Goal: Feedback & Contribution: Leave review/rating

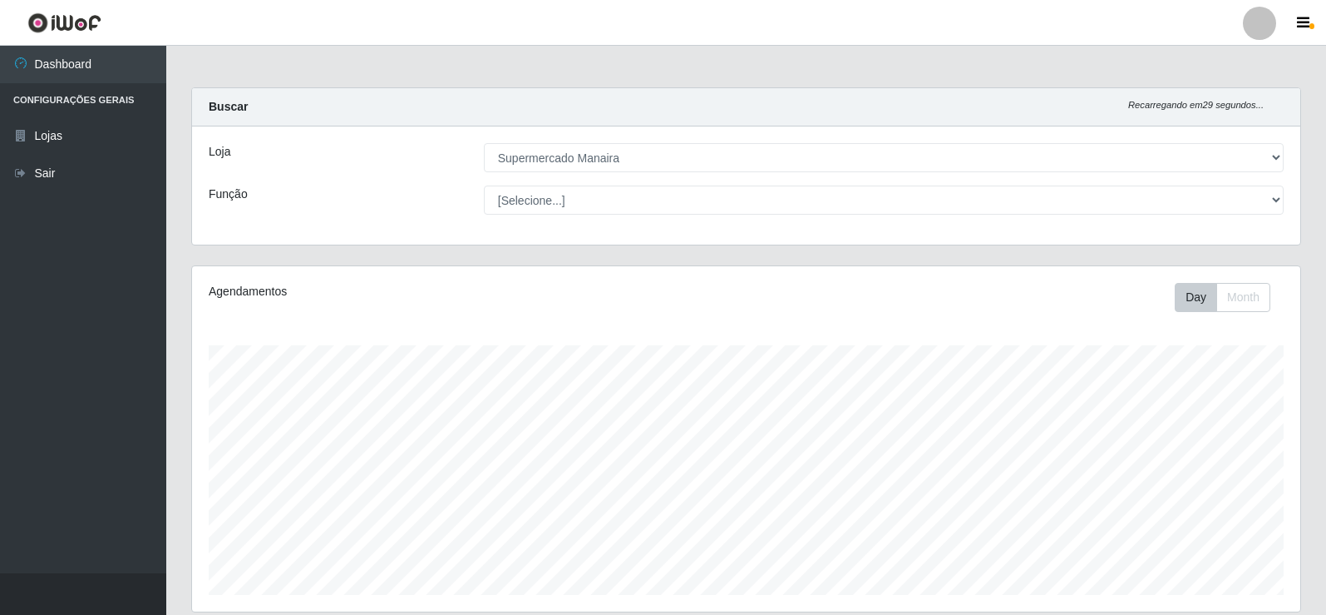
select select "443"
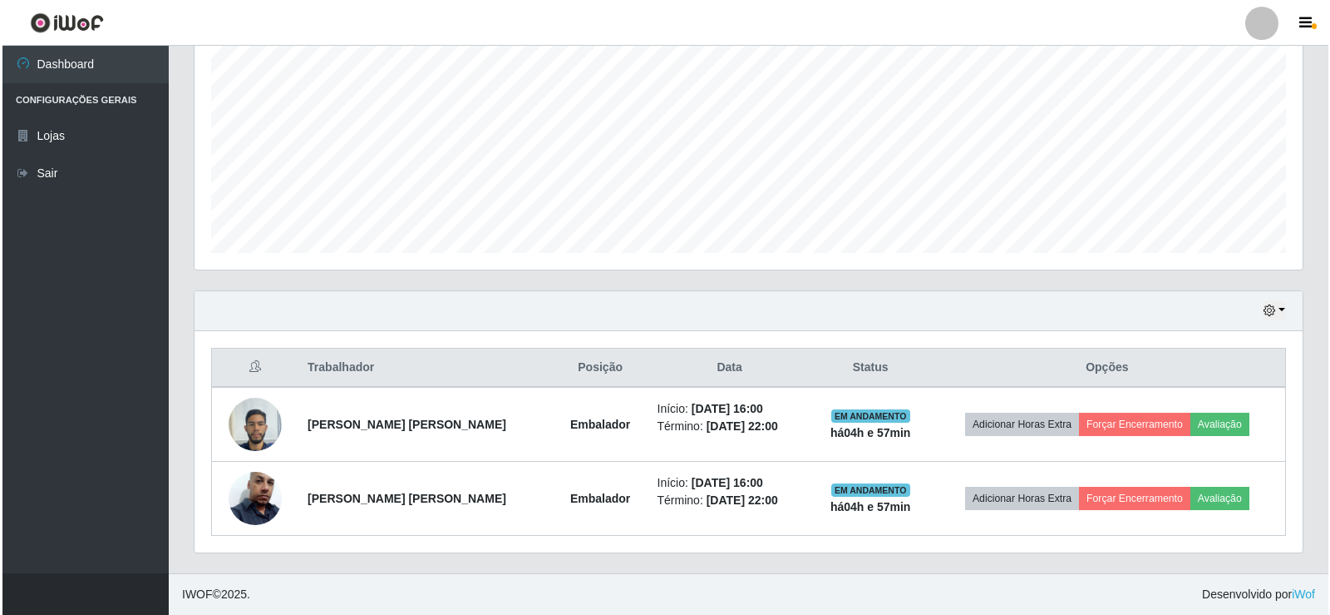
scroll to position [345, 1108]
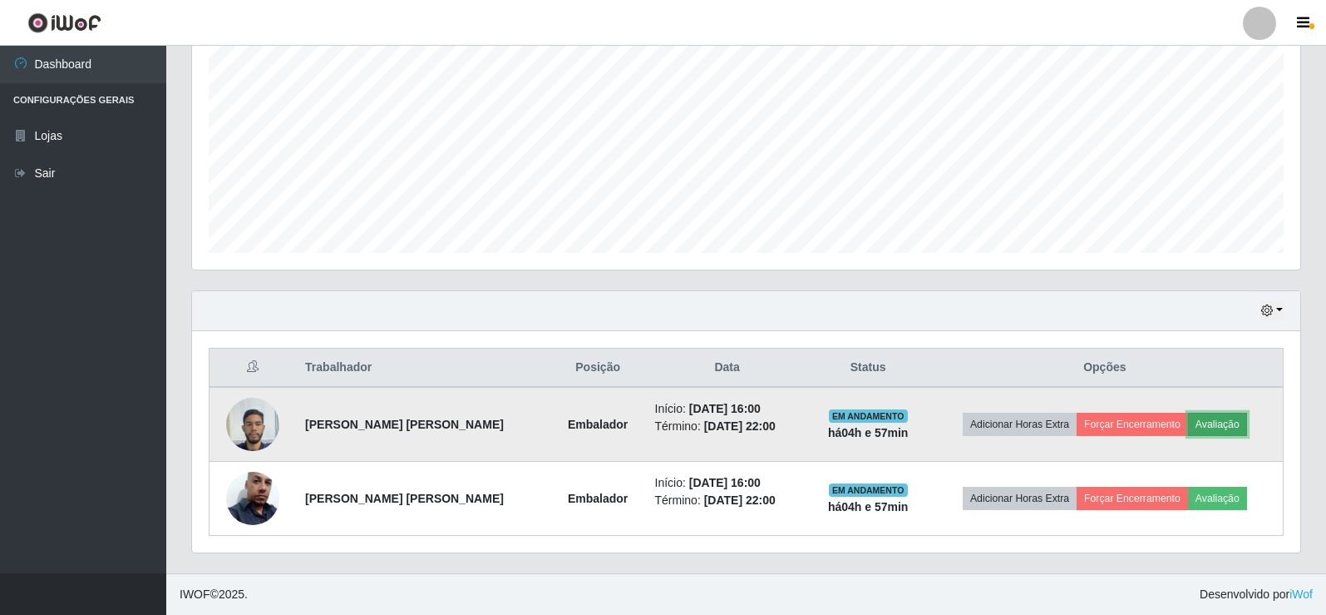
click at [1223, 428] on button "Avaliação" at bounding box center [1217, 423] width 59 height 23
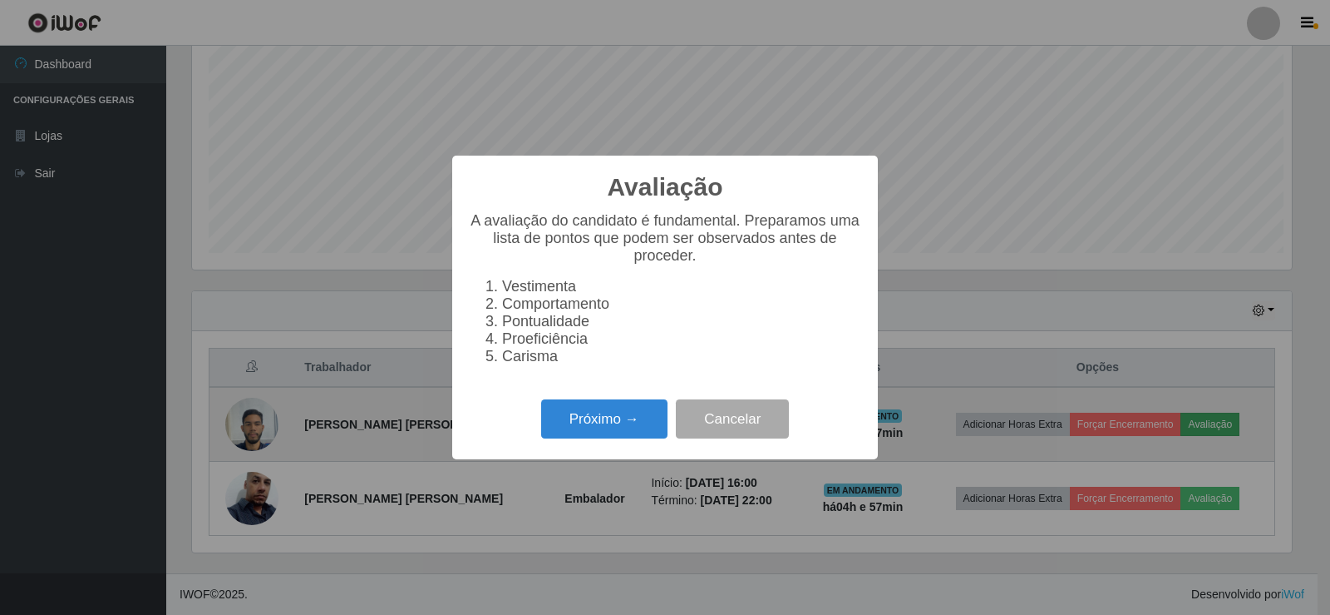
scroll to position [345, 1100]
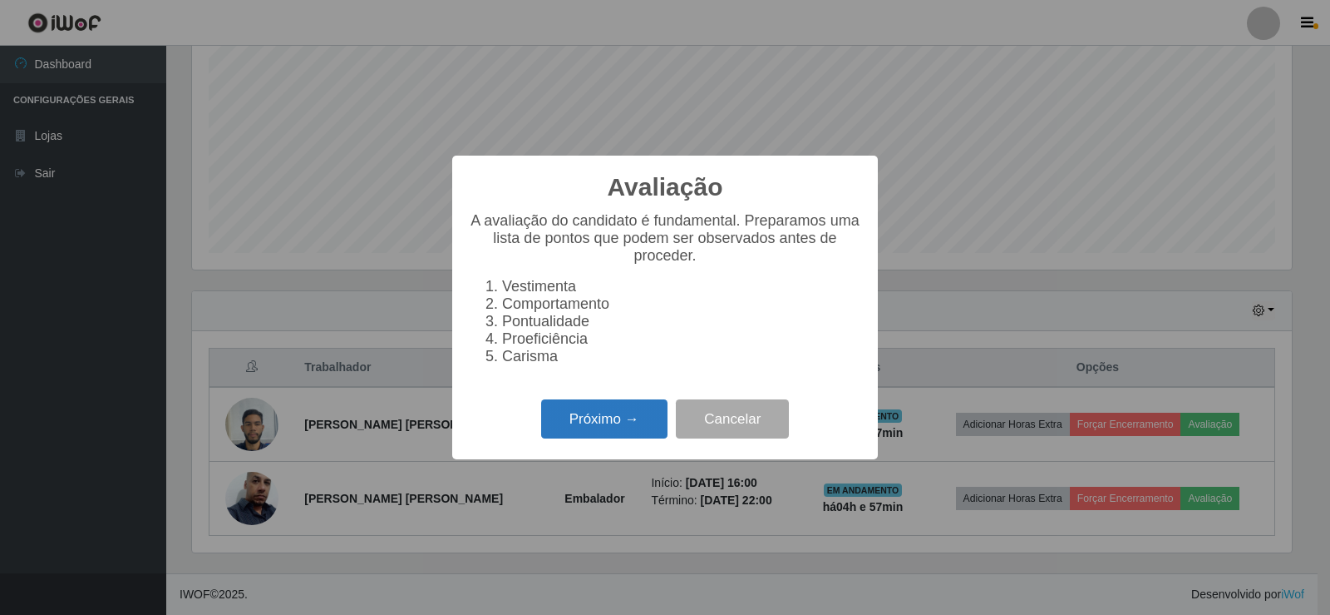
click at [603, 420] on button "Próximo →" at bounding box center [604, 418] width 126 height 39
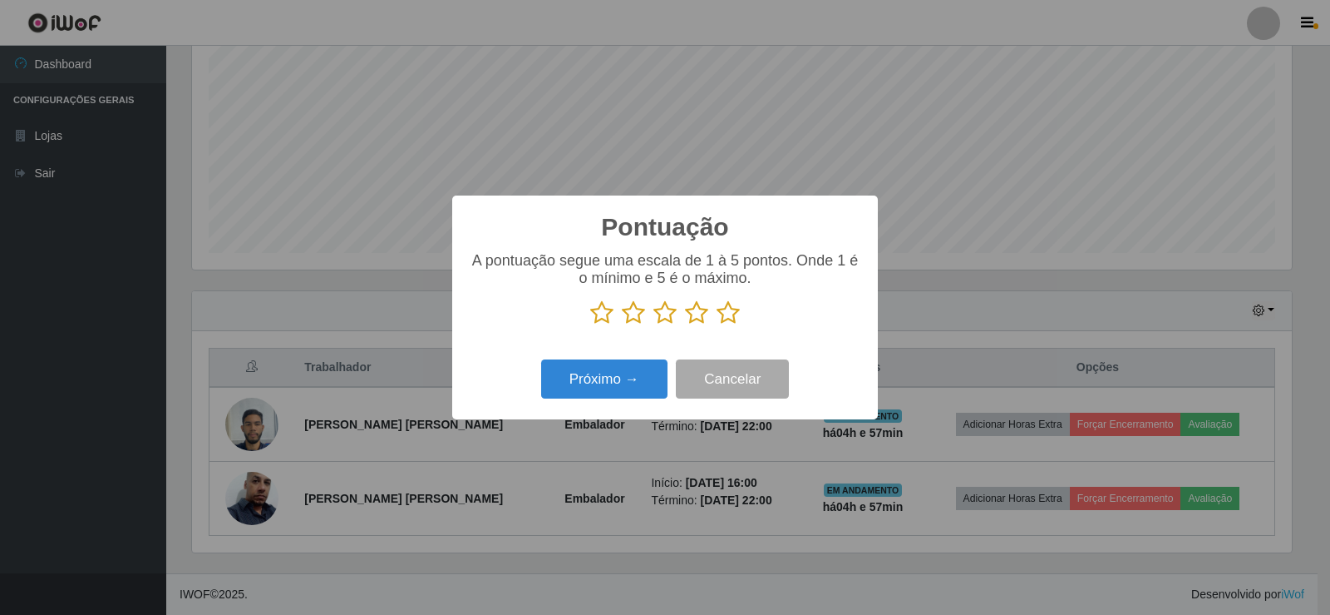
click at [731, 319] on icon at bounding box center [728, 312] width 23 height 25
click at [717, 325] on input "radio" at bounding box center [717, 325] width 0 height 0
click at [632, 377] on button "Próximo →" at bounding box center [604, 378] width 126 height 39
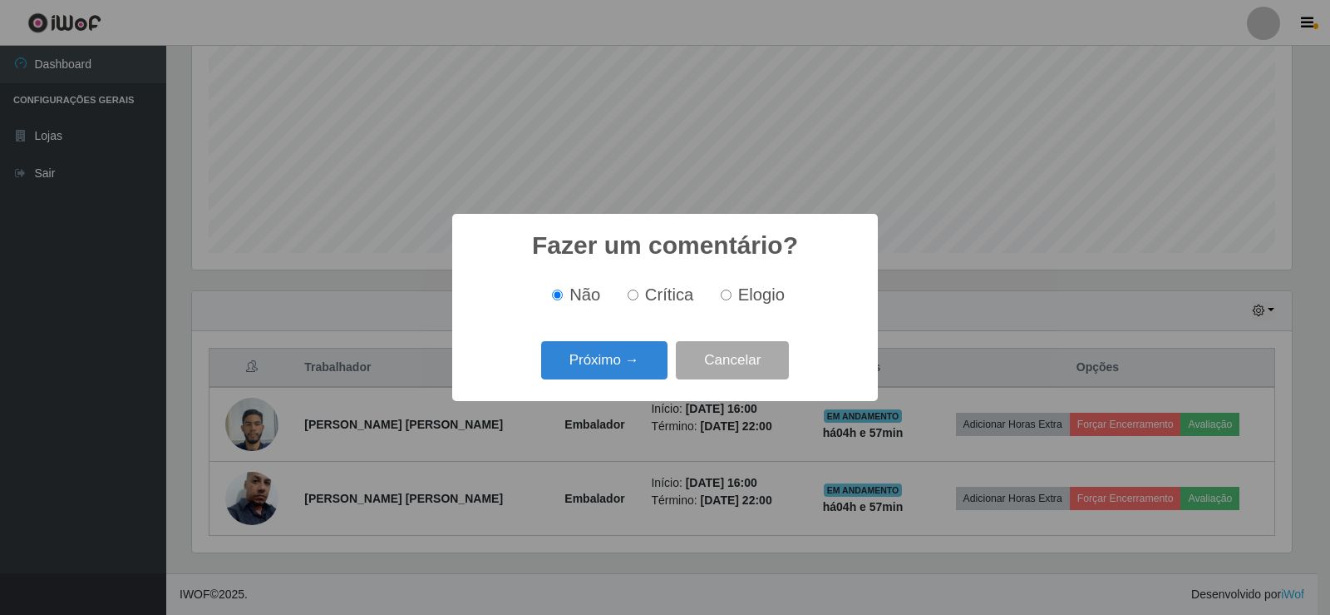
click at [728, 300] on input "Elogio" at bounding box center [726, 294] width 11 height 11
radio input "true"
click at [630, 359] on button "Próximo →" at bounding box center [604, 360] width 126 height 39
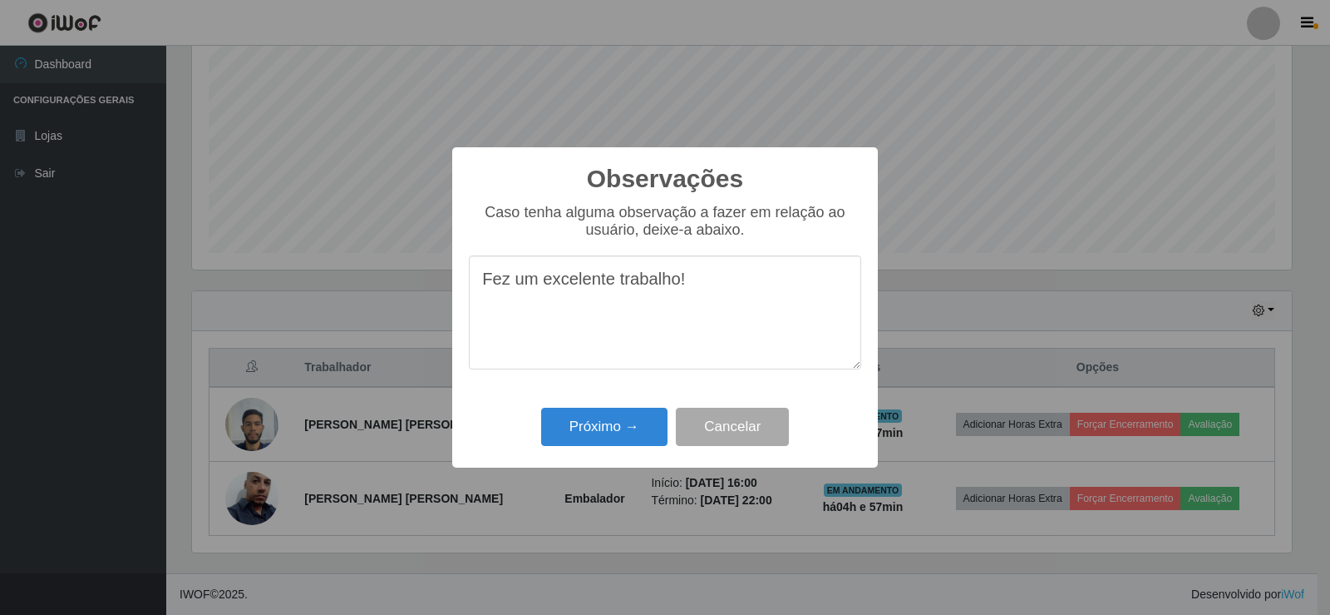
drag, startPoint x: 571, startPoint y: 289, endPoint x: 729, endPoint y: 289, distance: 158.0
click at [729, 289] on textarea "Fez um excelente trabalho!" at bounding box center [665, 312] width 392 height 114
click at [722, 308] on textarea "Fez um excelente trabalho!" at bounding box center [665, 312] width 392 height 114
type textarea "Fez um excelente trabalho!"
click at [639, 430] on button "Próximo →" at bounding box center [604, 426] width 126 height 39
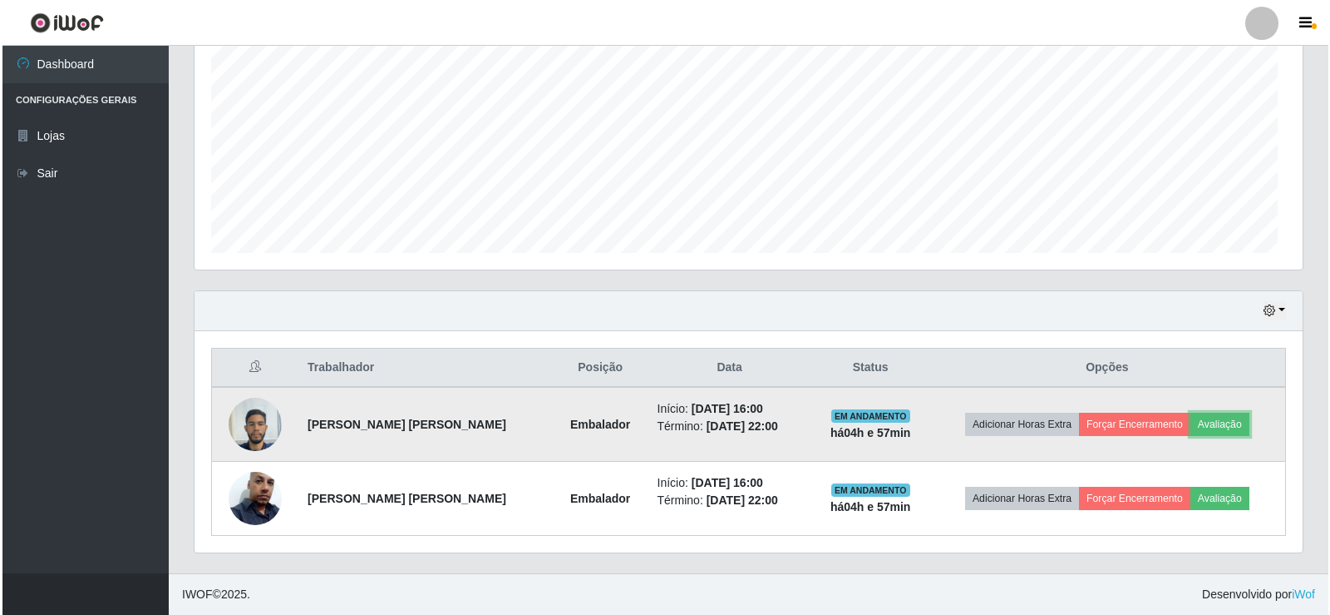
scroll to position [345, 1108]
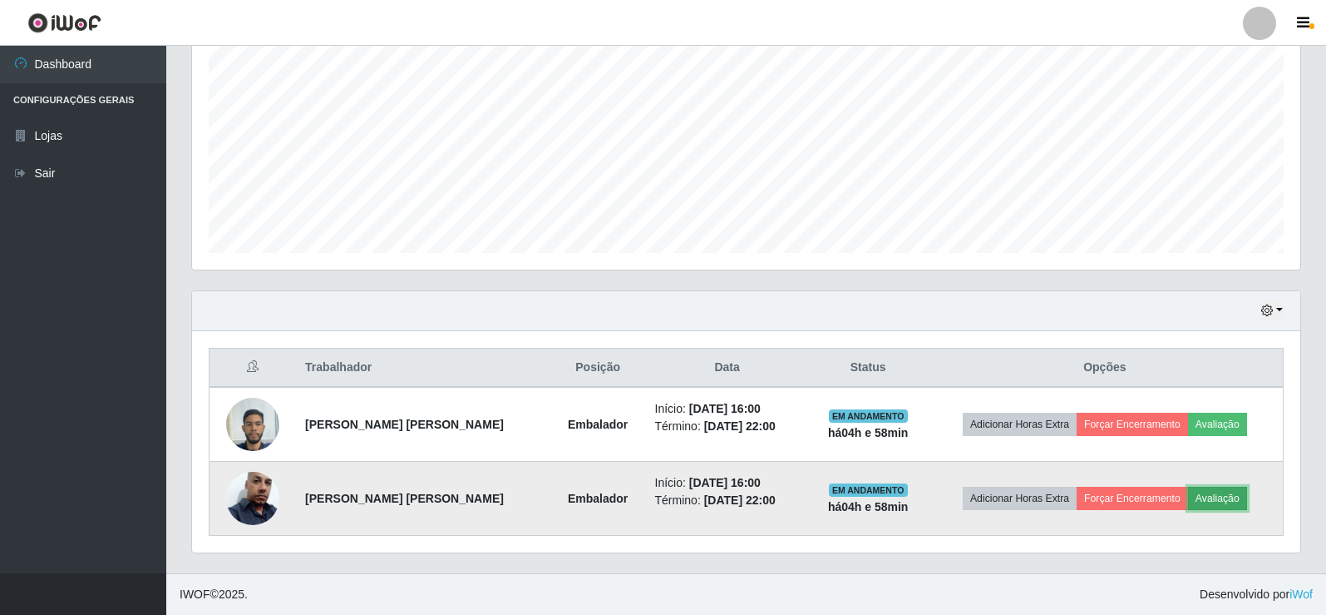
click at [1234, 496] on button "Avaliação" at bounding box center [1217, 497] width 59 height 23
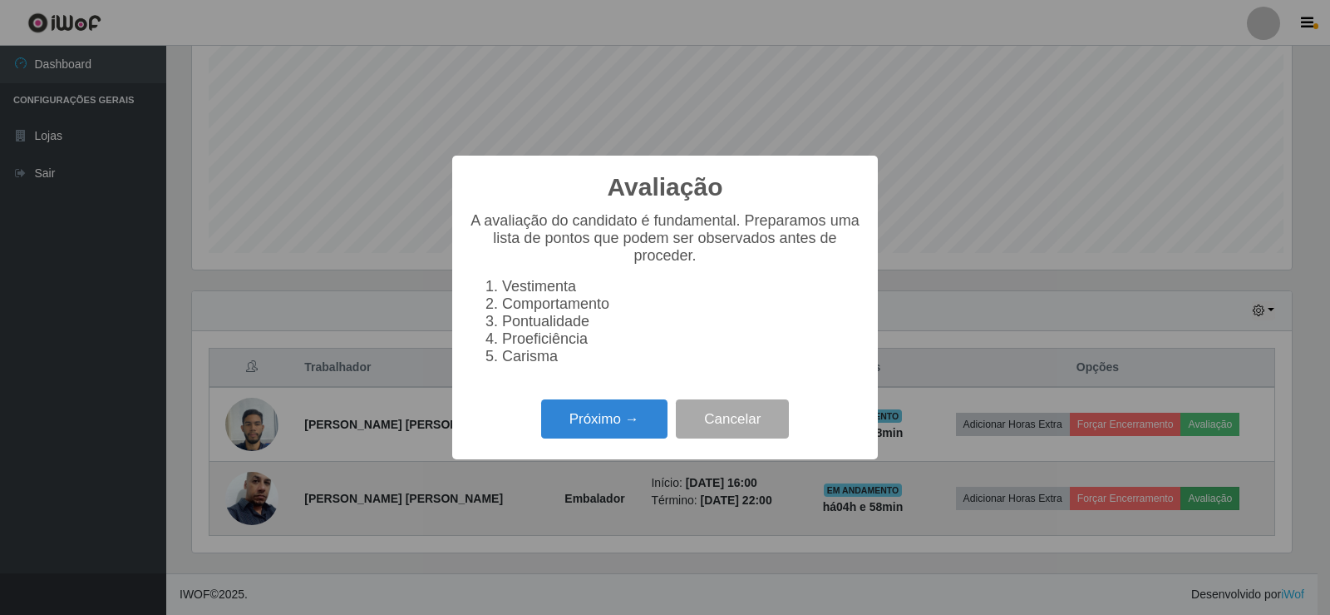
scroll to position [345, 1100]
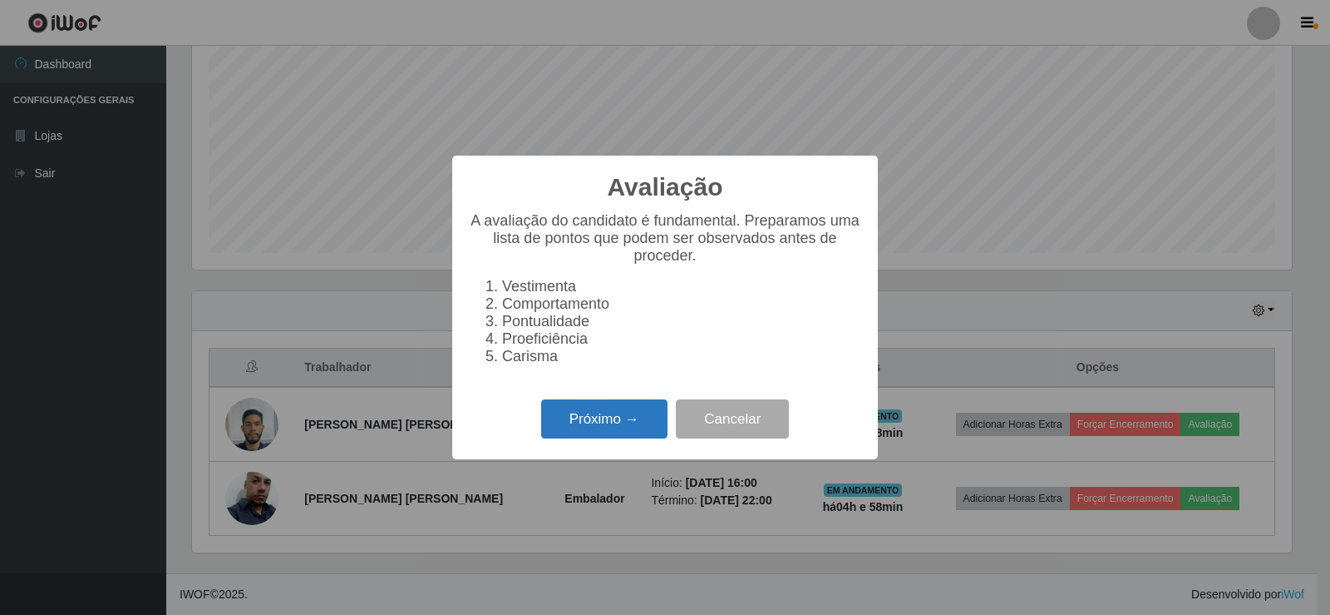
click at [624, 432] on button "Próximo →" at bounding box center [604, 418] width 126 height 39
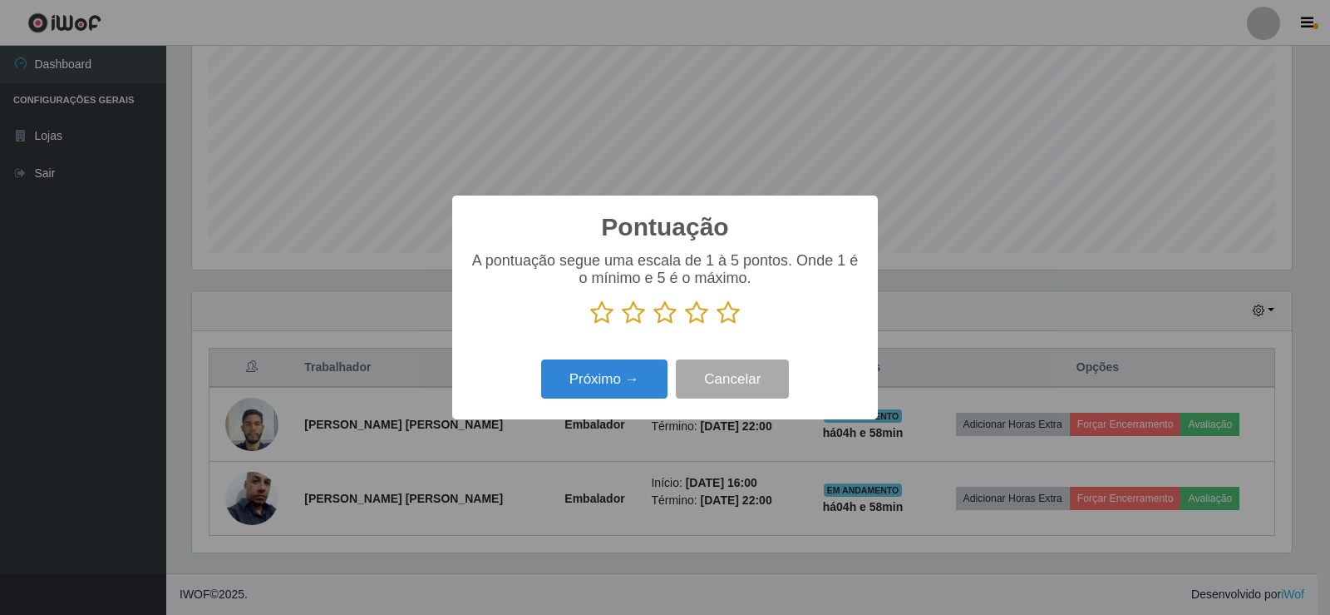
click at [732, 316] on icon at bounding box center [728, 312] width 23 height 25
click at [717, 325] on input "radio" at bounding box center [717, 325] width 0 height 0
click at [639, 381] on button "Próximo →" at bounding box center [604, 378] width 126 height 39
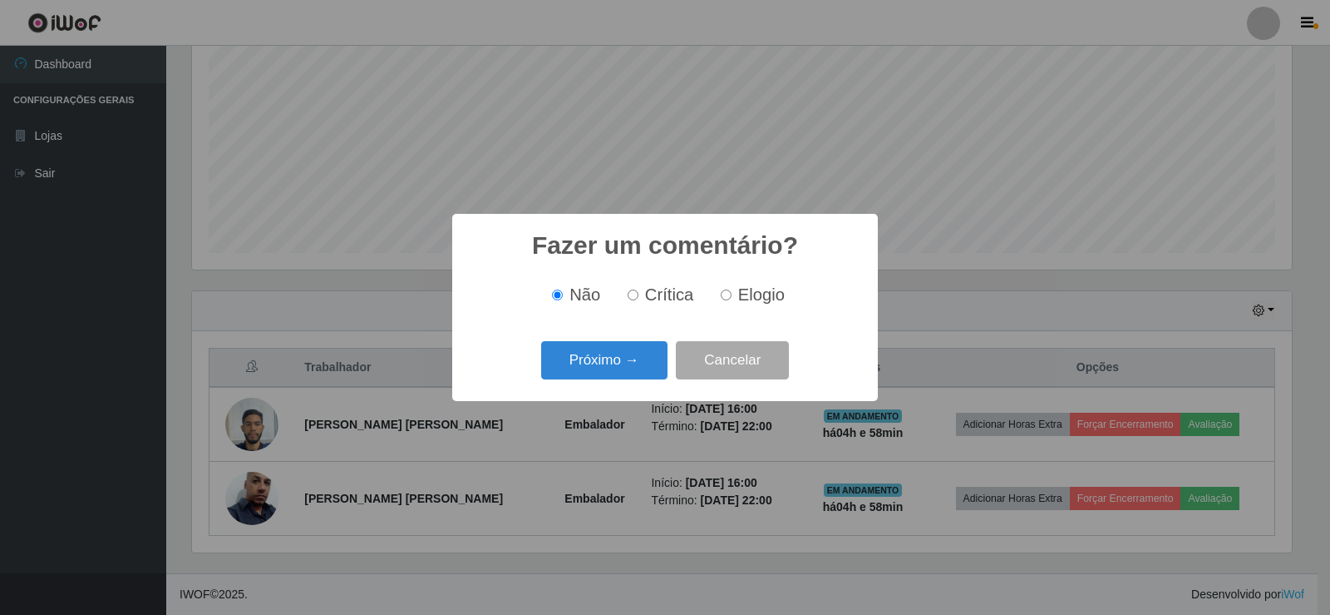
click at [725, 297] on input "Elogio" at bounding box center [726, 294] width 11 height 11
radio input "true"
click at [649, 358] on button "Próximo →" at bounding box center [604, 360] width 126 height 39
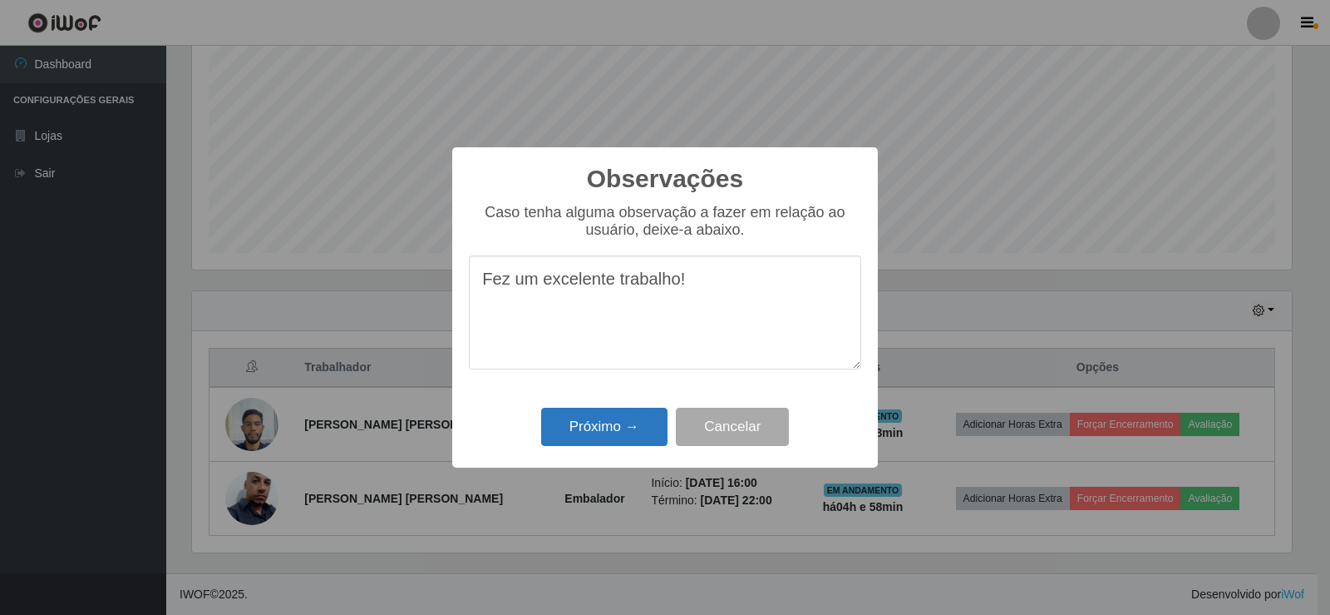
type textarea "Fez um excelente trabalho!"
click at [622, 427] on button "Próximo →" at bounding box center [604, 426] width 126 height 39
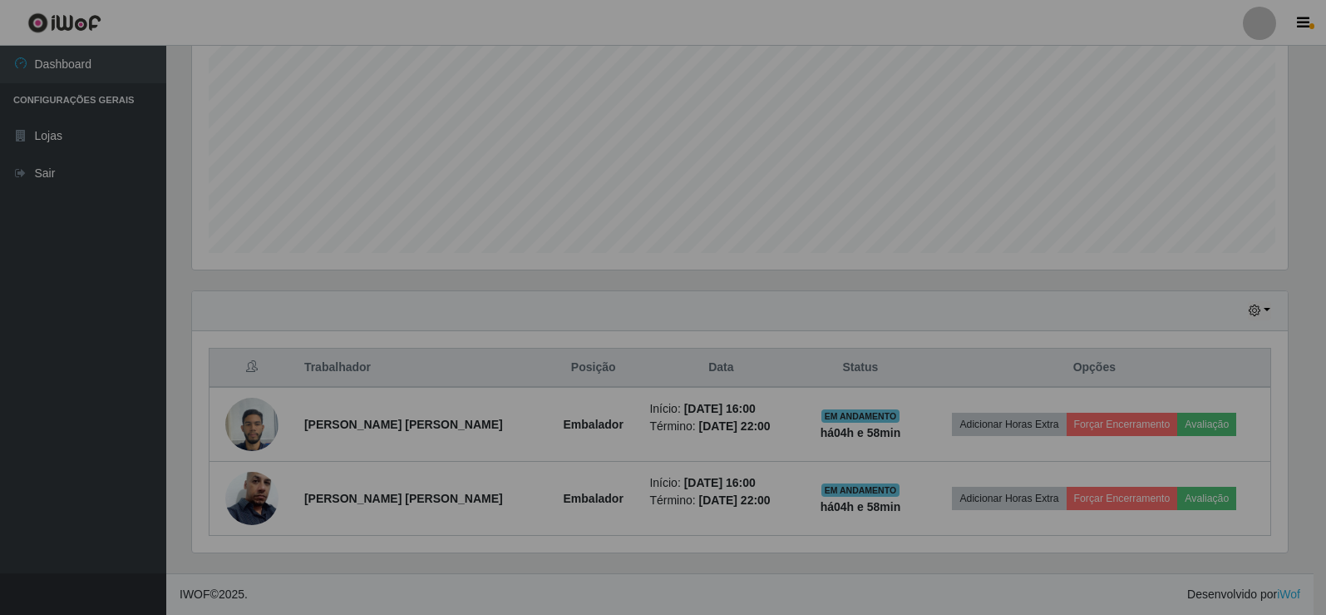
scroll to position [345, 1108]
